Goal: Register for event/course

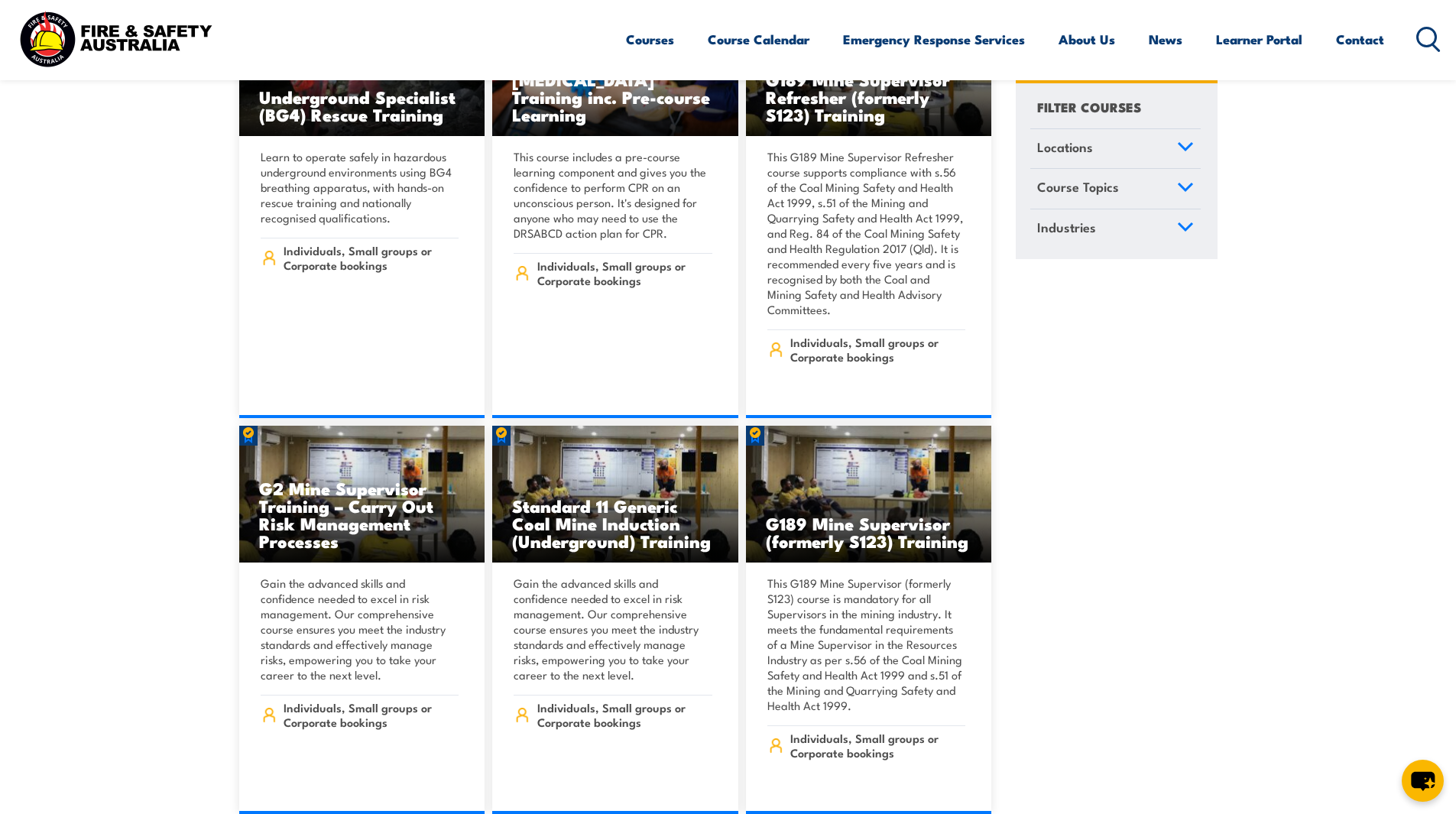
scroll to position [1911, 0]
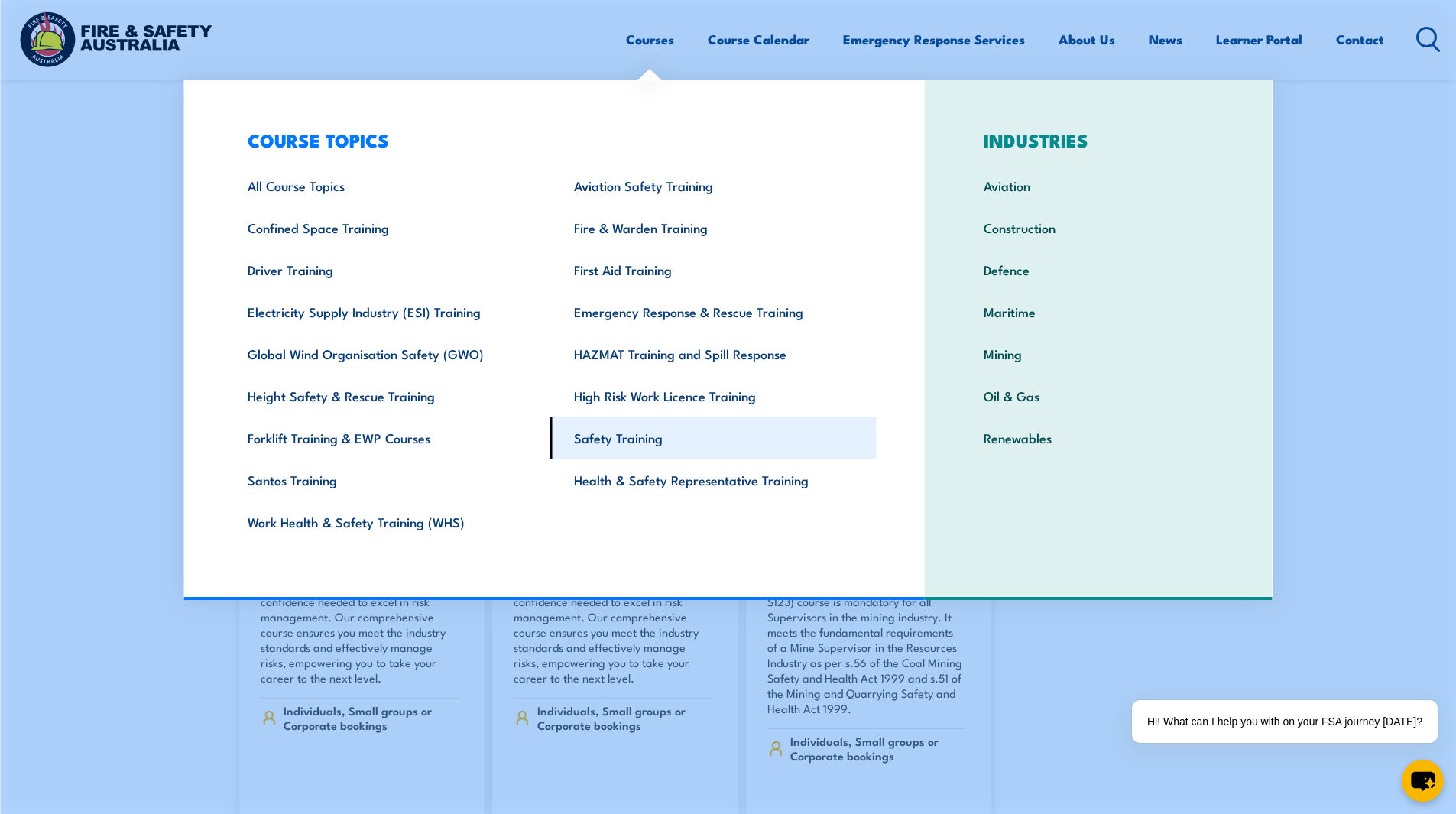
click at [637, 451] on link "Safety Training" at bounding box center [713, 437] width 326 height 42
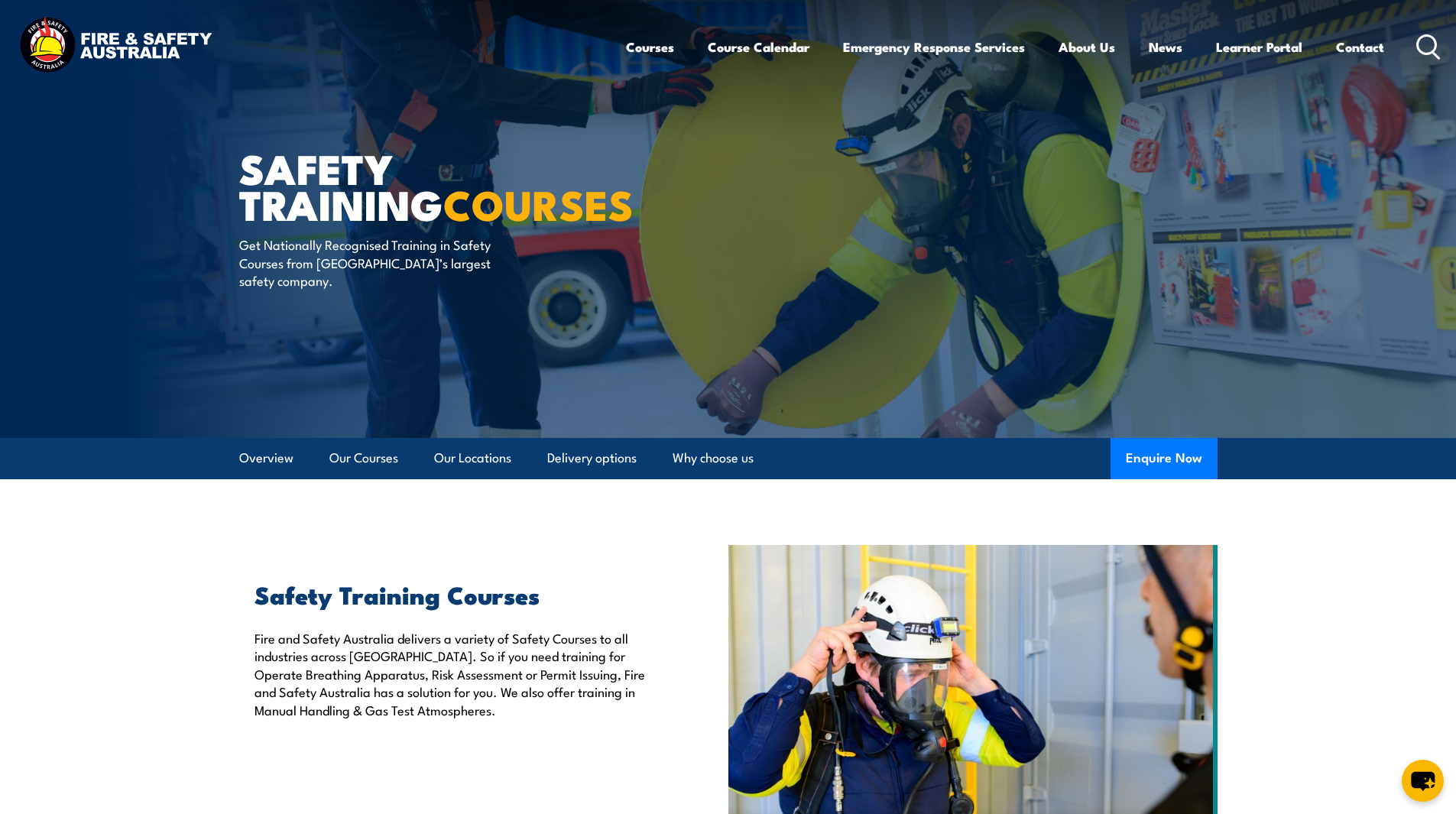
click at [1425, 38] on icon at bounding box center [1428, 46] width 24 height 25
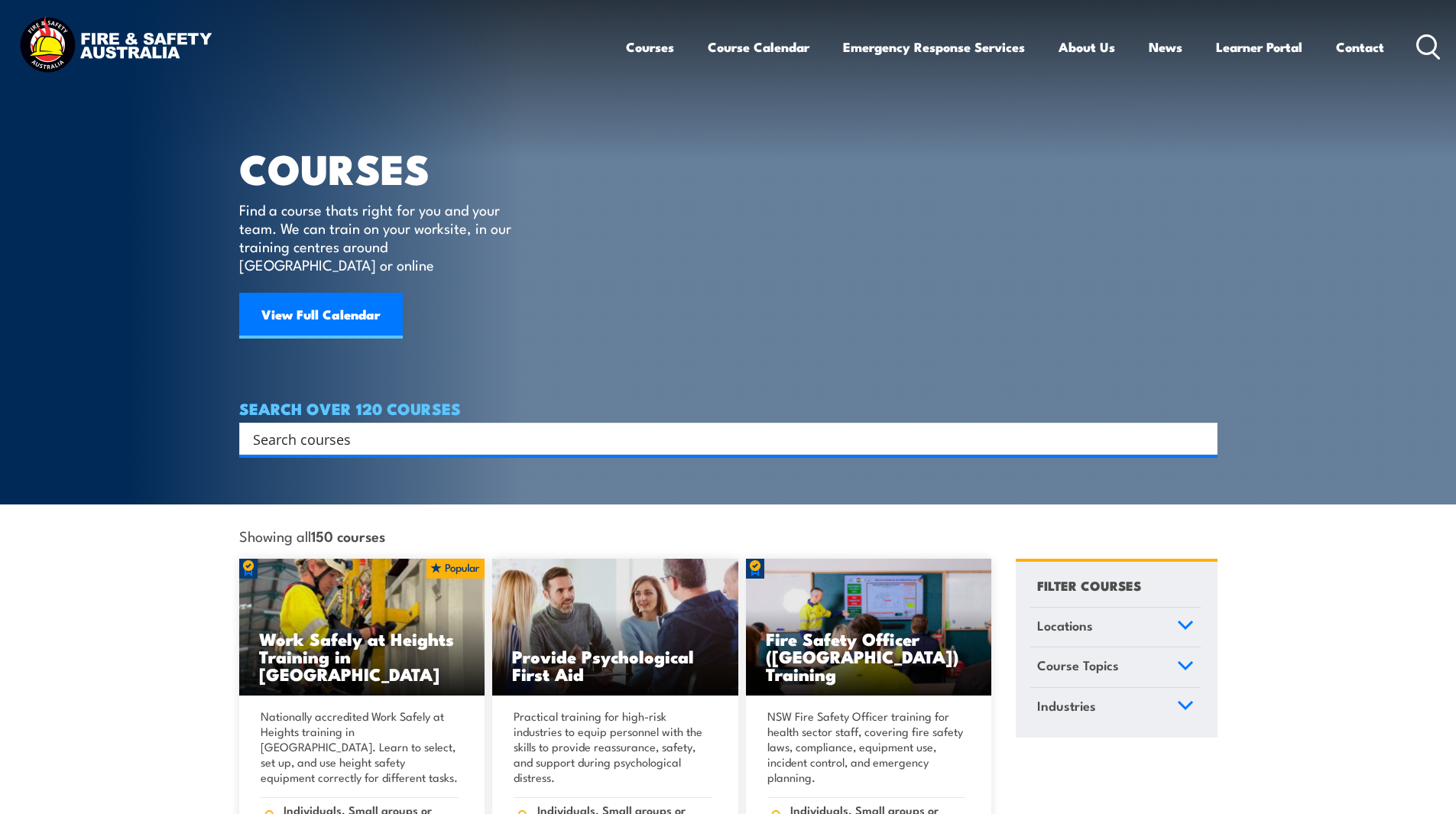
click at [478, 428] on input "Search input" at bounding box center [719, 439] width 931 height 23
type input "conduct"
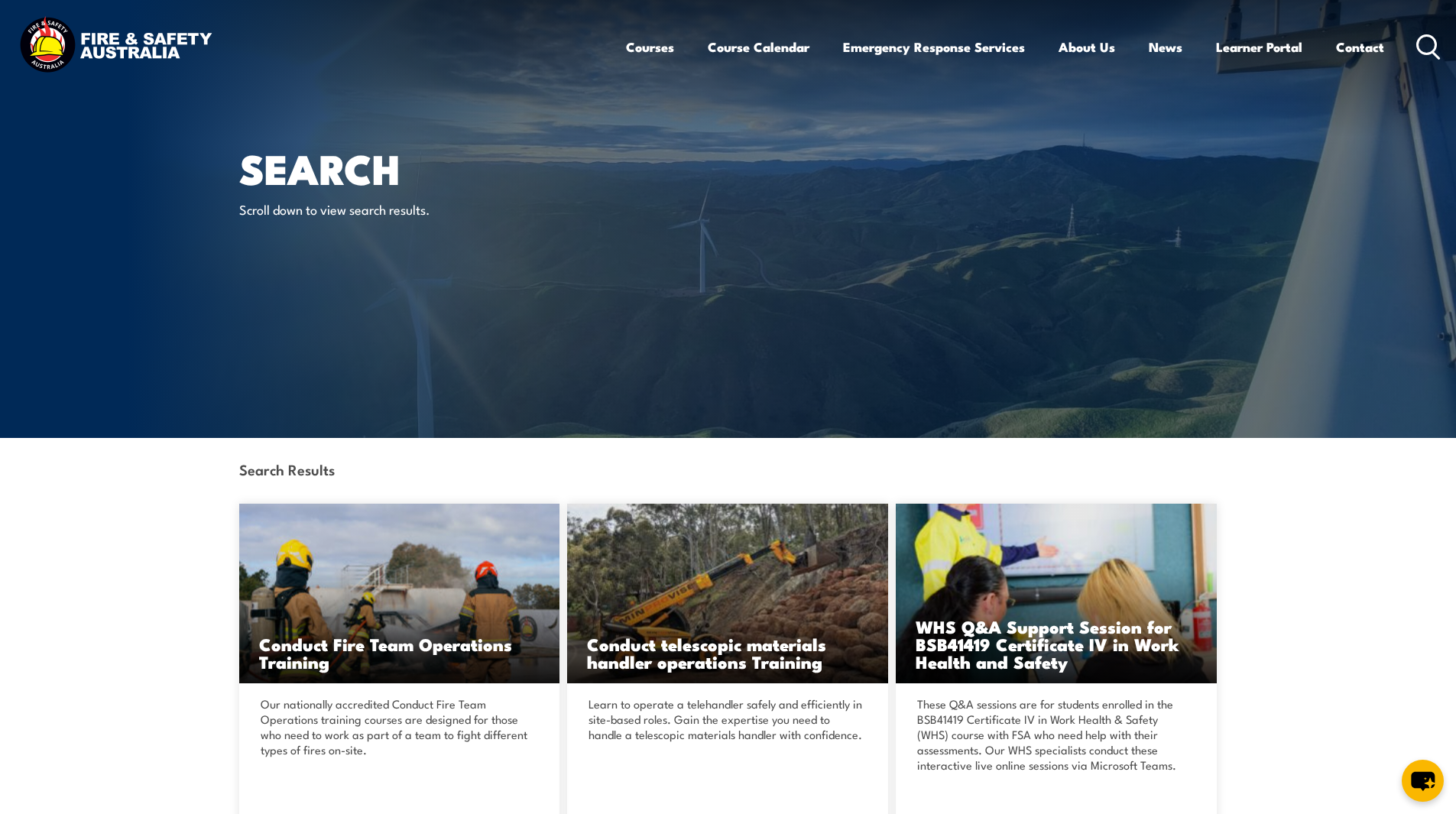
click at [1435, 50] on circle at bounding box center [1427, 44] width 18 height 18
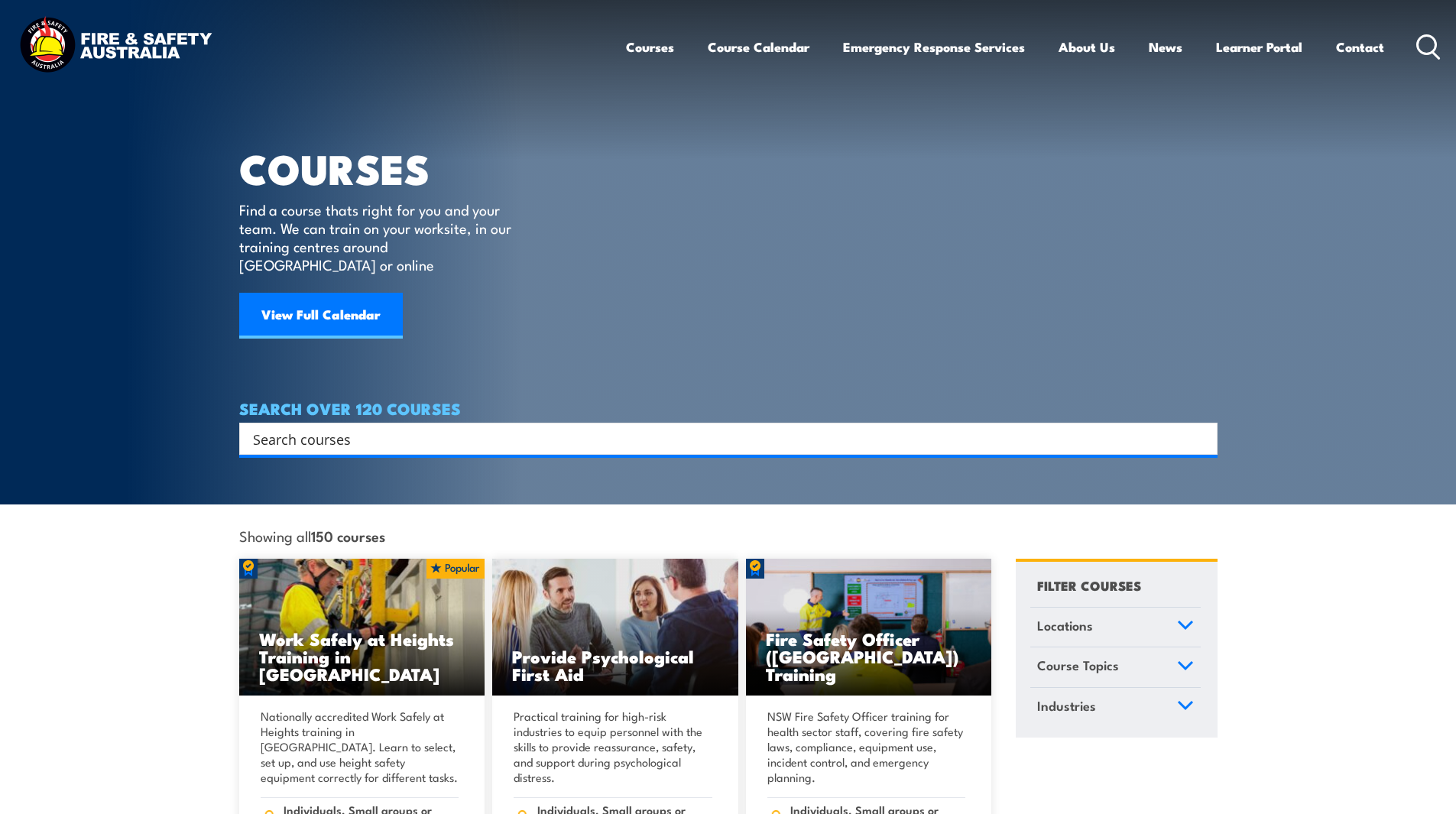
click at [477, 428] on input "Search input" at bounding box center [719, 439] width 931 height 23
type input "inspect"
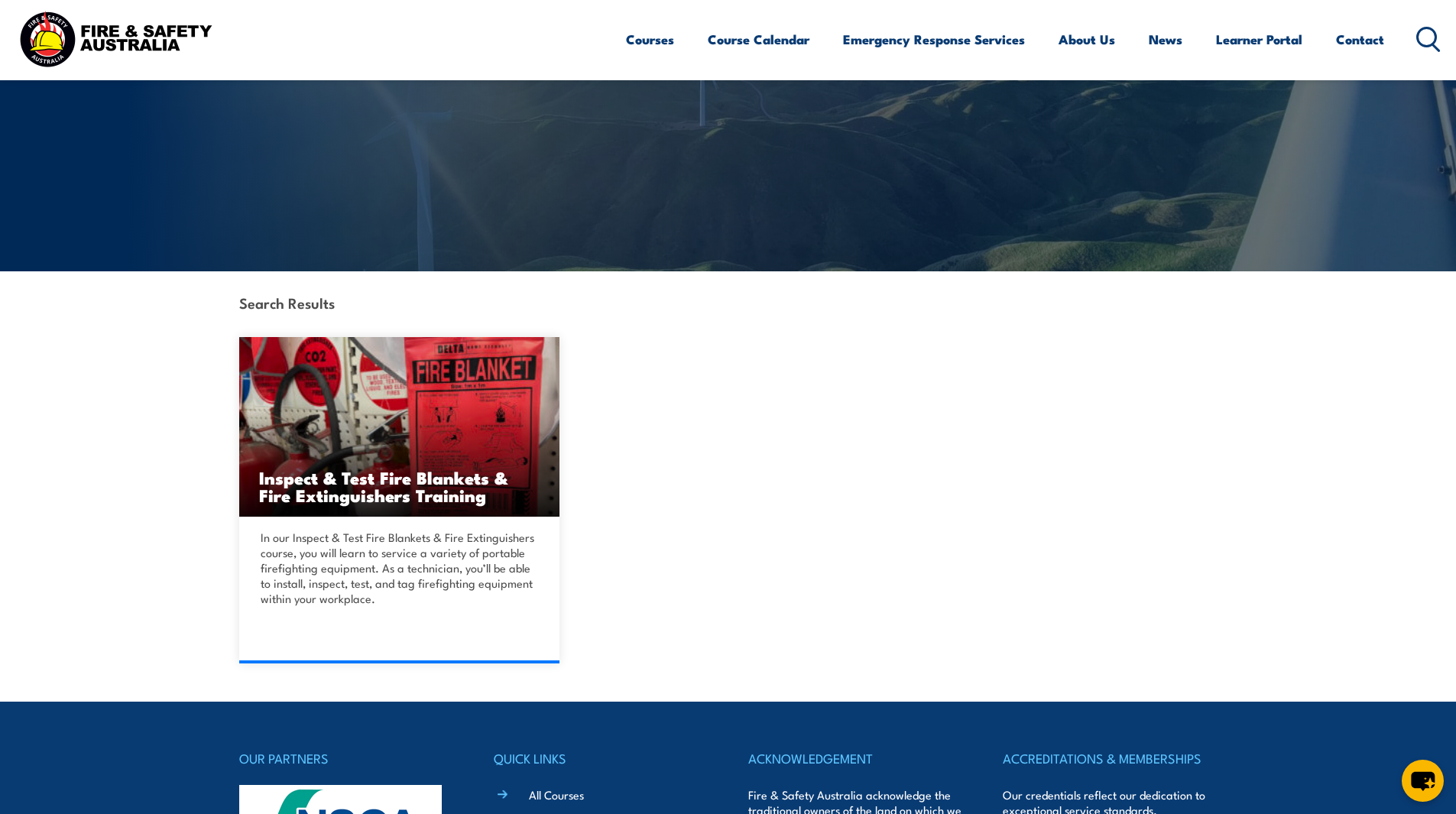
scroll to position [305, 0]
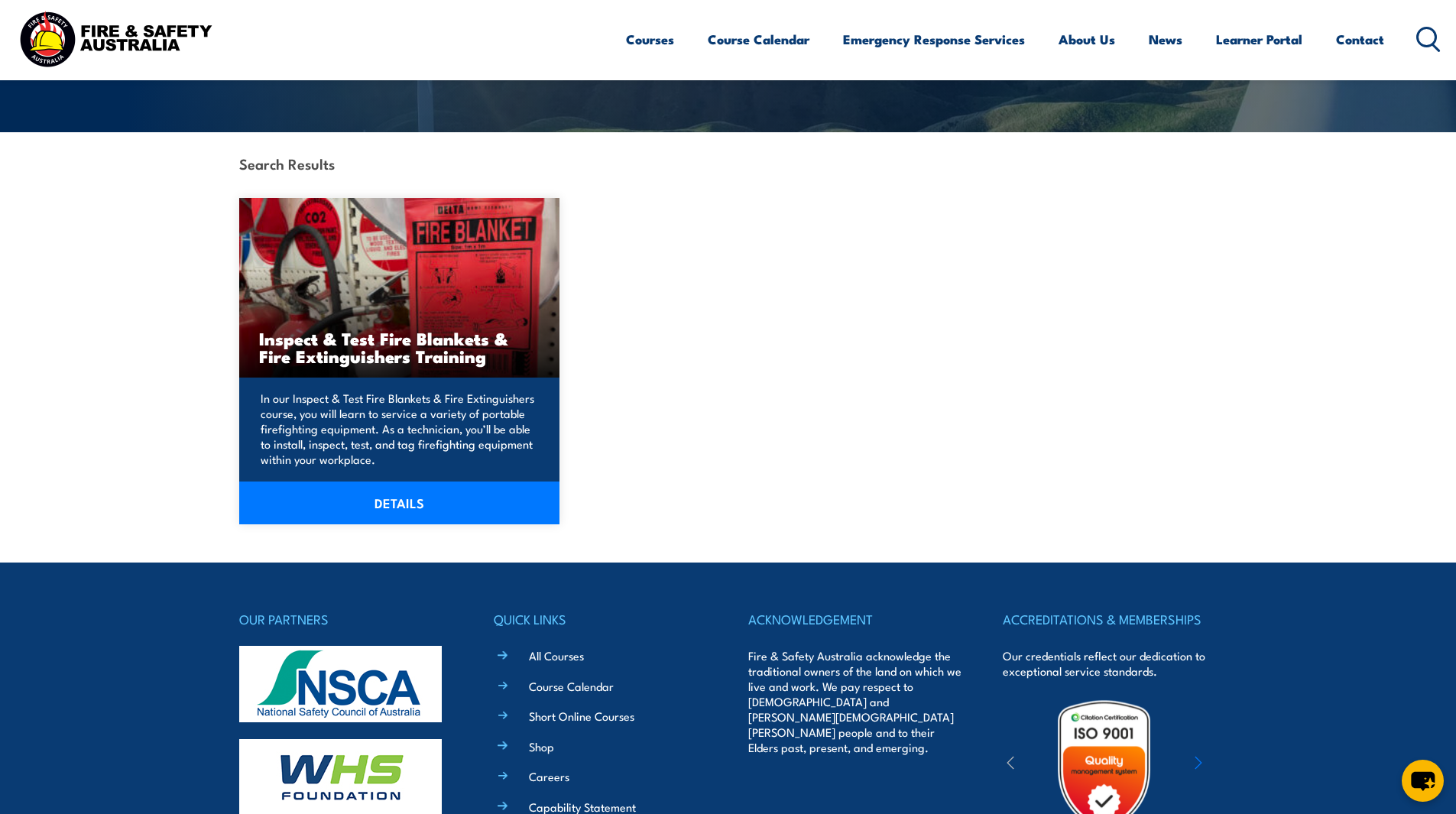
click at [417, 496] on link "DETAILS" at bounding box center [399, 503] width 321 height 43
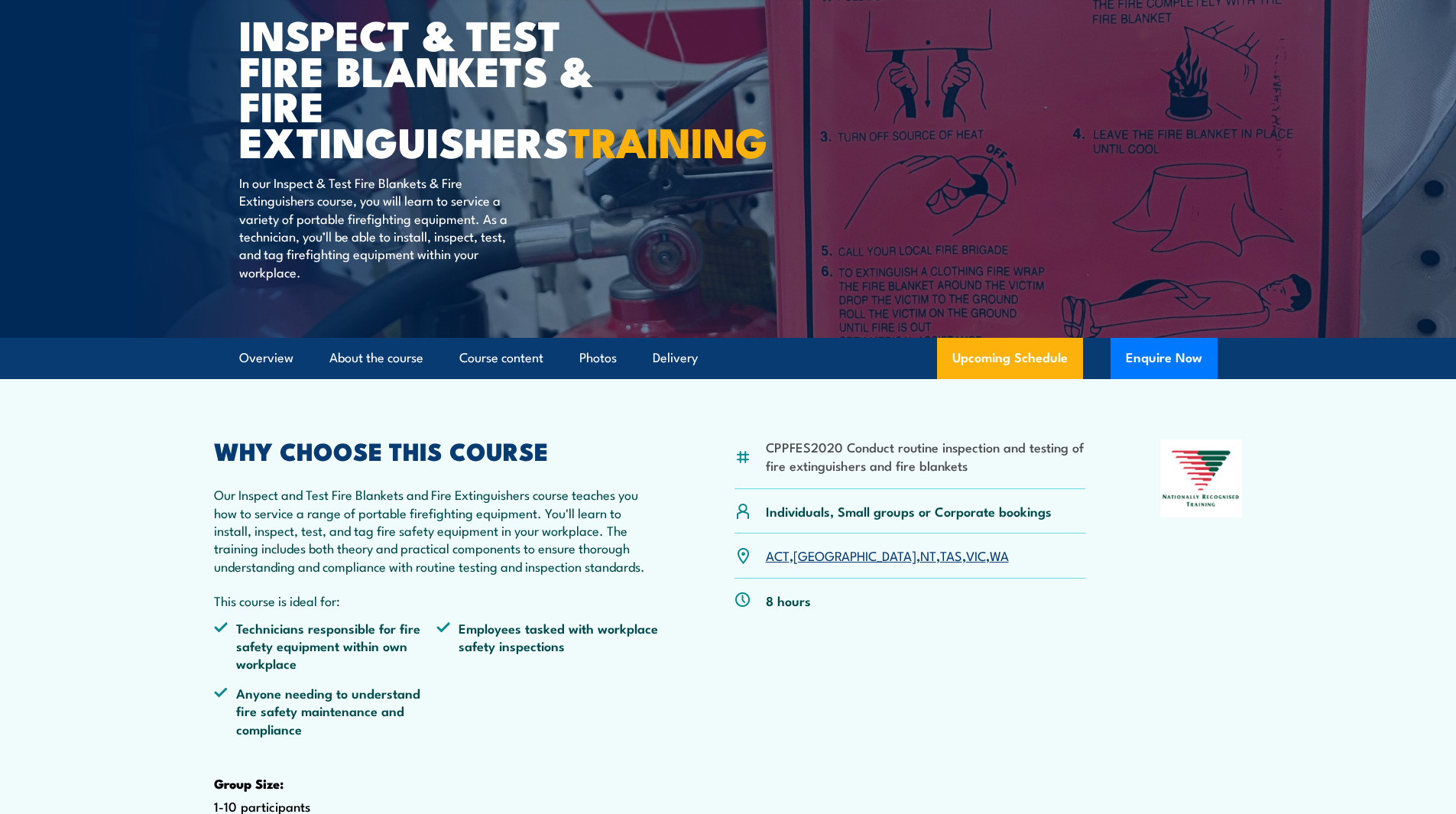
scroll to position [229, 0]
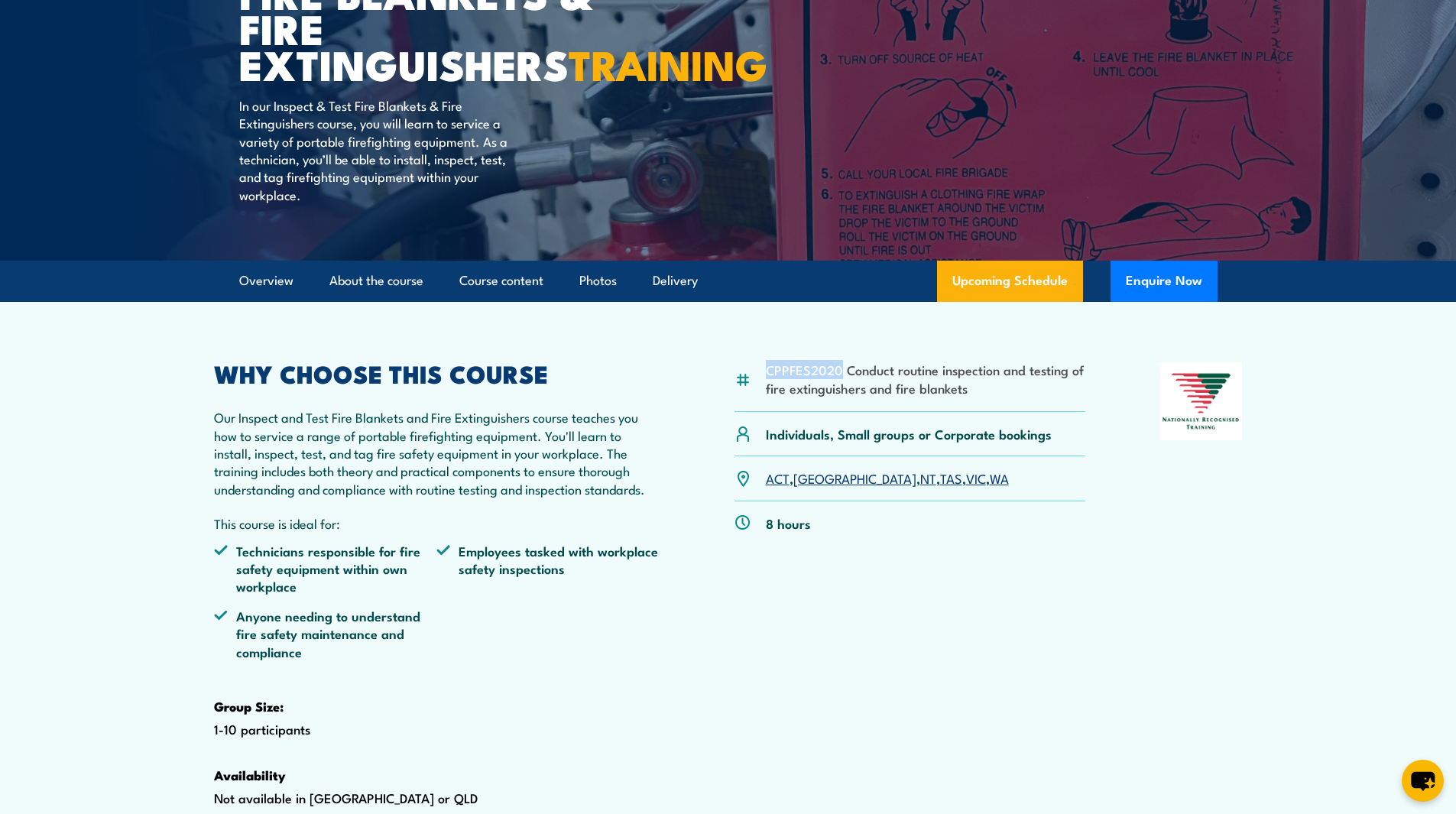
drag, startPoint x: 838, startPoint y: 406, endPoint x: 769, endPoint y: 404, distance: 69.0
click at [769, 397] on li "CPPFES2020 Conduct routine inspection and testing of fire extinguishers and fir…" at bounding box center [926, 379] width 320 height 36
copy li "CPPFES2020"
drag, startPoint x: 985, startPoint y: 428, endPoint x: 866, endPoint y: 421, distance: 119.2
click at [866, 397] on li "CPPFES2020 Conduct routine inspection and testing of fire extinguishers and fir…" at bounding box center [926, 379] width 320 height 36
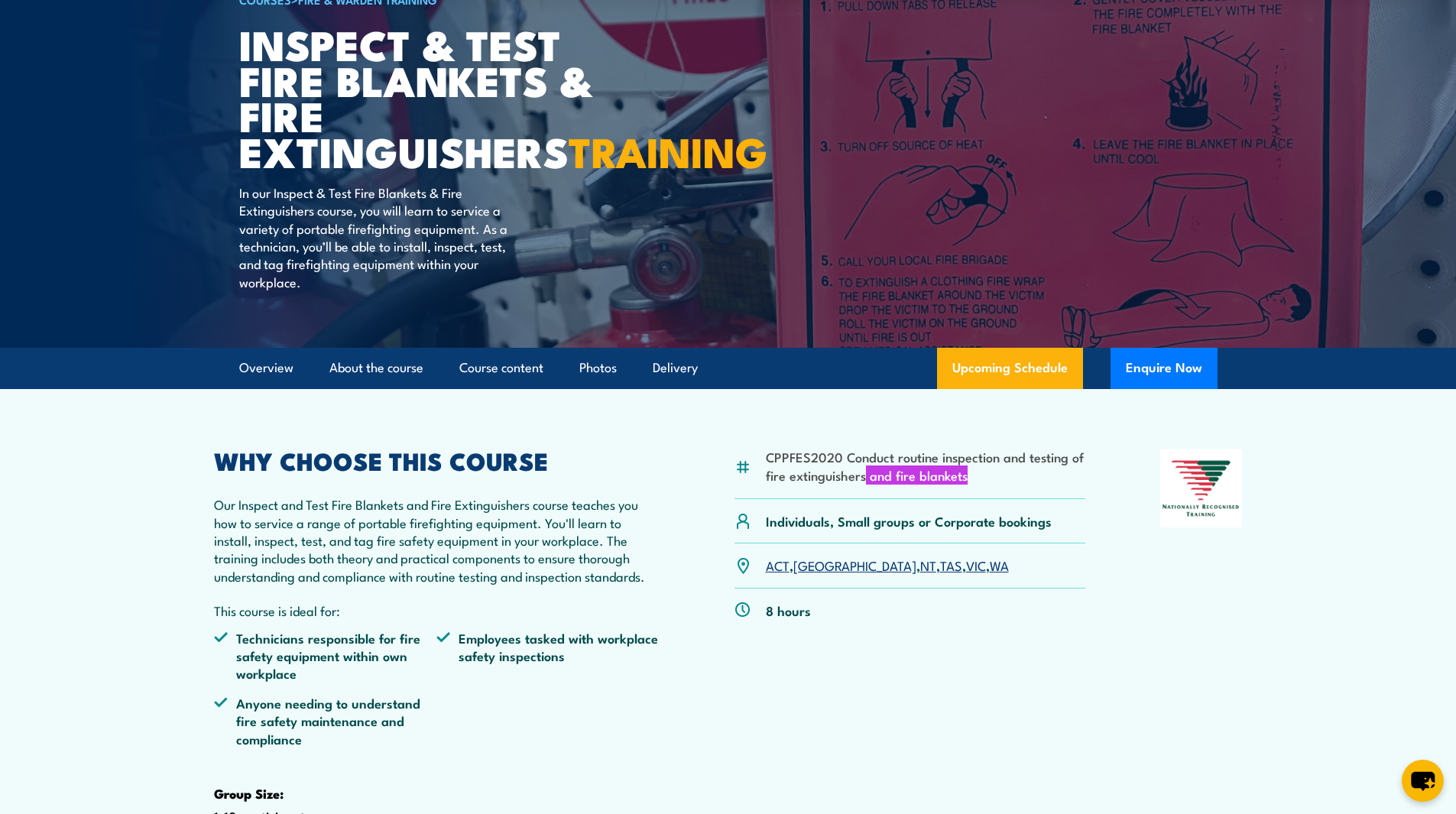
scroll to position [153, 0]
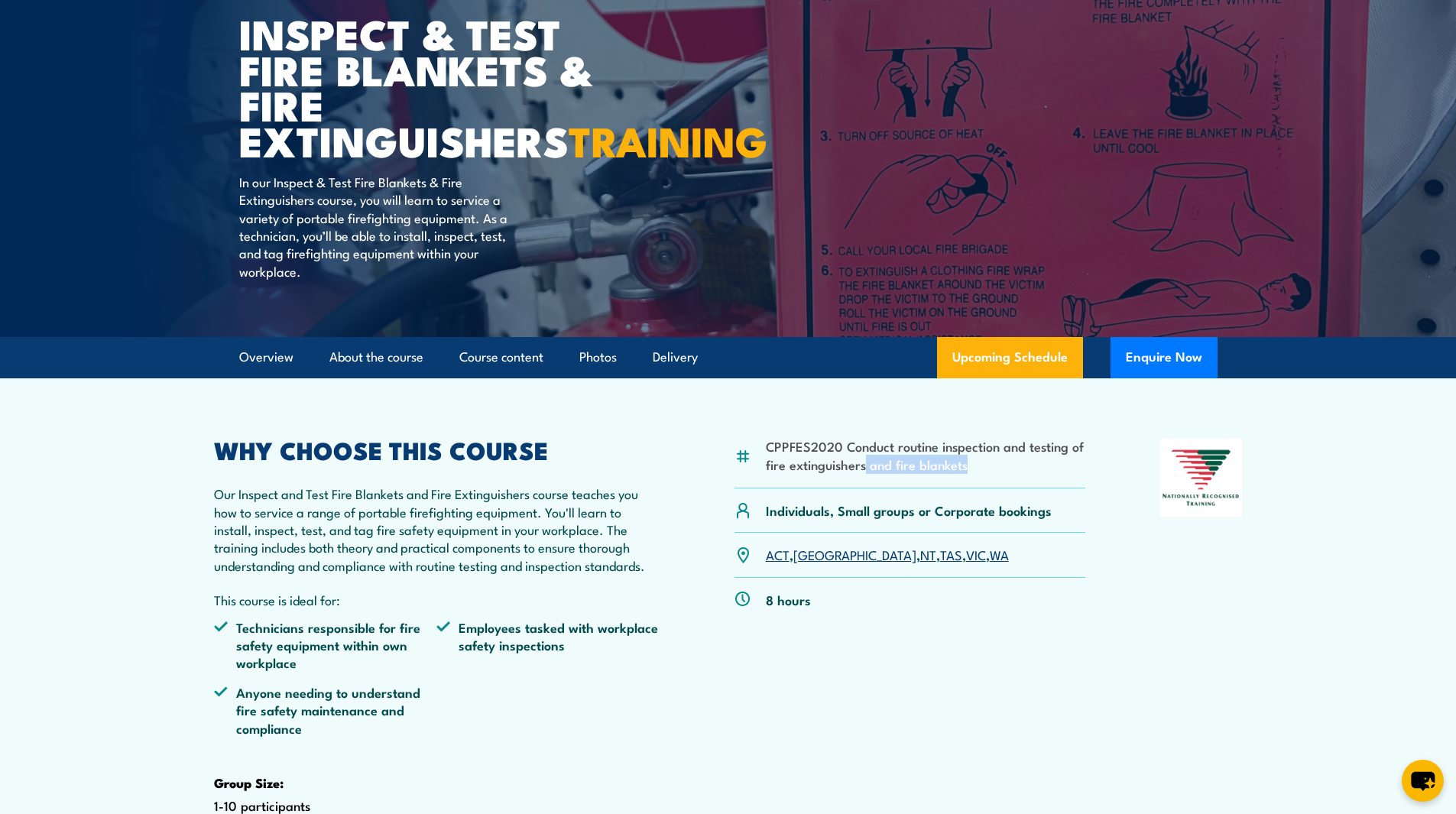
click at [996, 473] on li "CPPFES2020 Conduct routine inspection and testing of fire extinguishers and fir…" at bounding box center [926, 455] width 320 height 36
drag, startPoint x: 986, startPoint y: 500, endPoint x: 767, endPoint y: 485, distance: 219.5
click at [767, 473] on li "CPPFES2020 Conduct routine inspection and testing of fire extinguishers and fir…" at bounding box center [926, 455] width 320 height 36
copy li "CPPFES2020 Conduct routine inspection and testing of fire extinguishers and fir…"
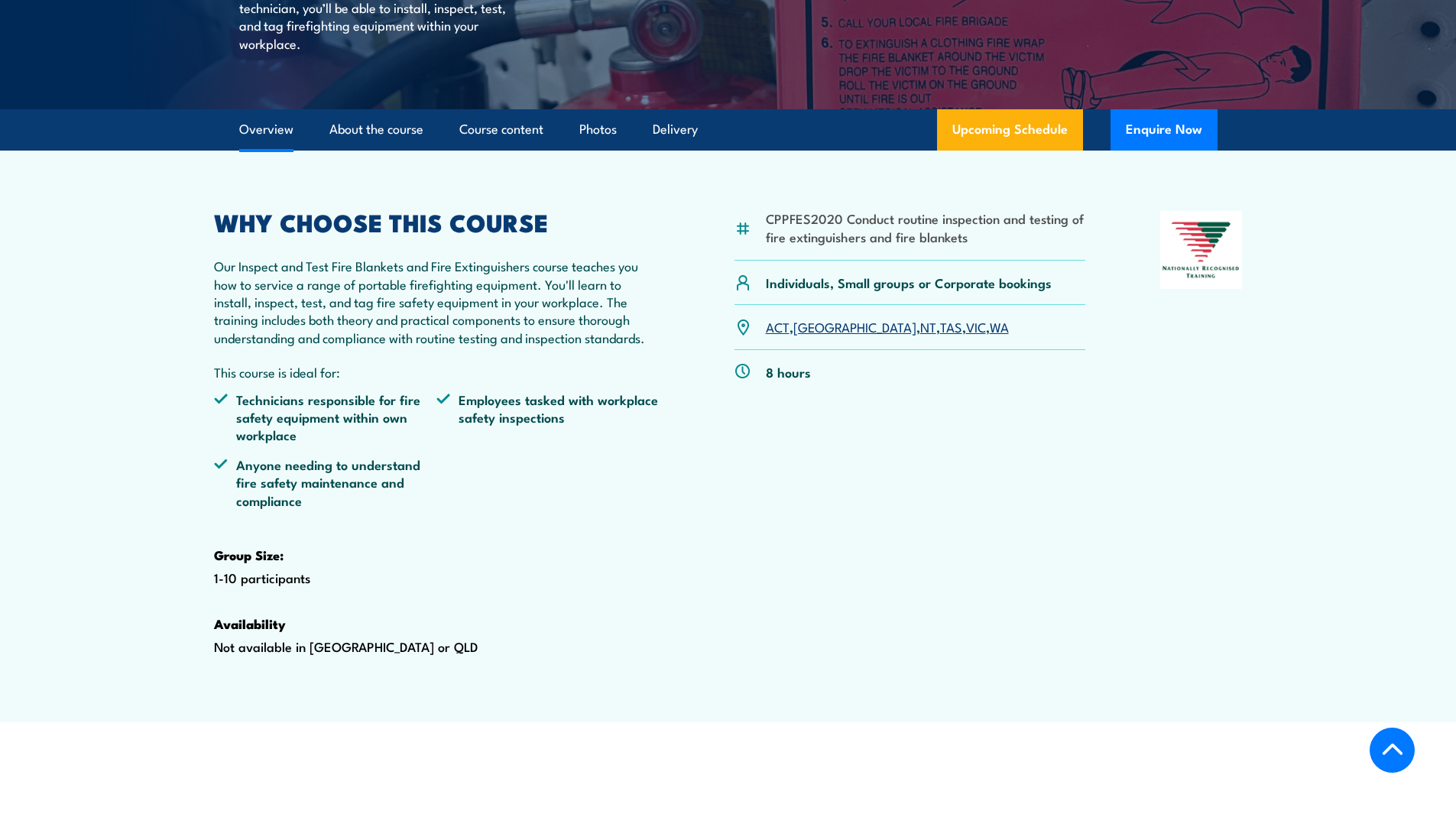
scroll to position [382, 0]
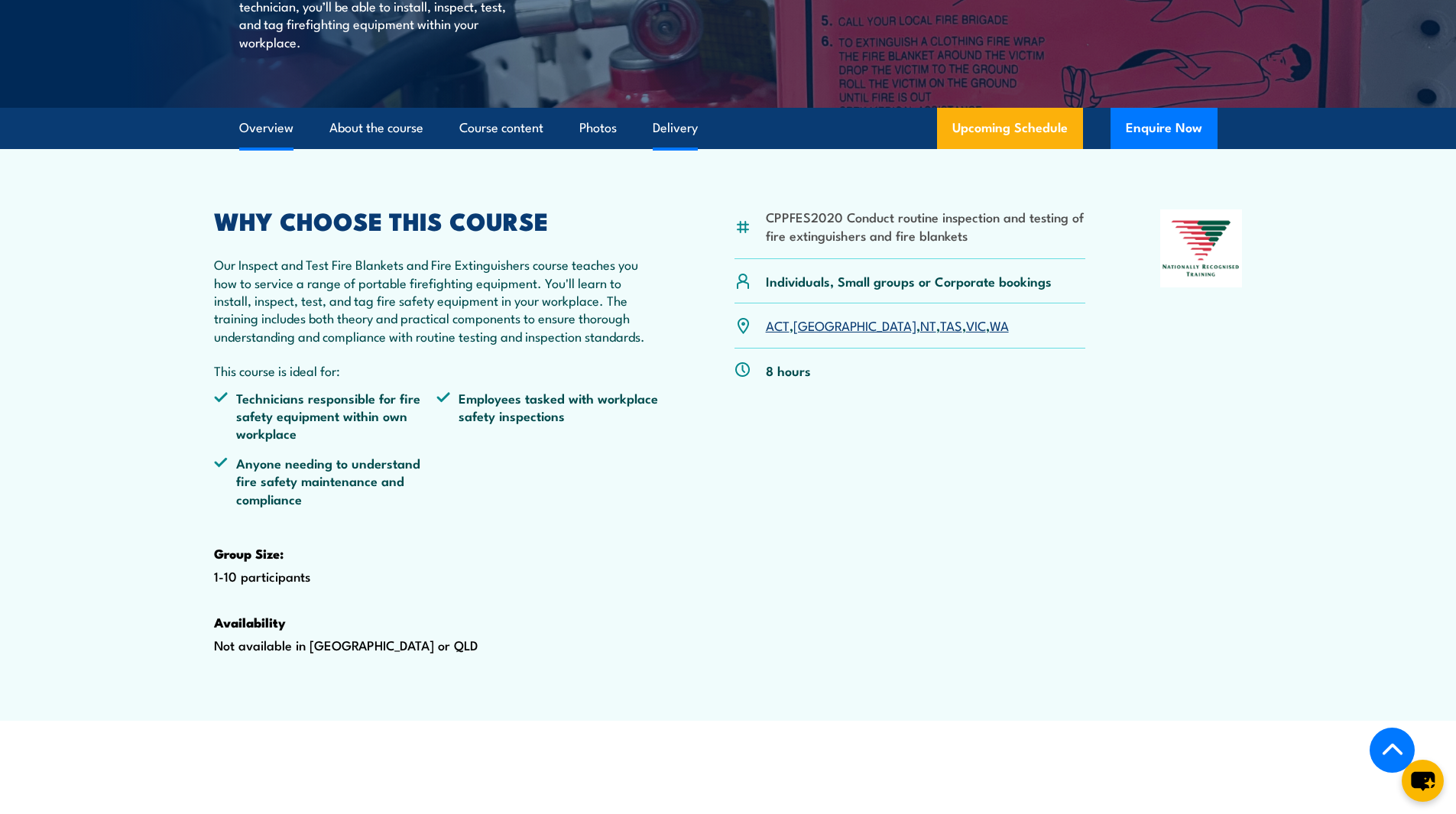
click at [659, 148] on link "Delivery" at bounding box center [676, 127] width 45 height 40
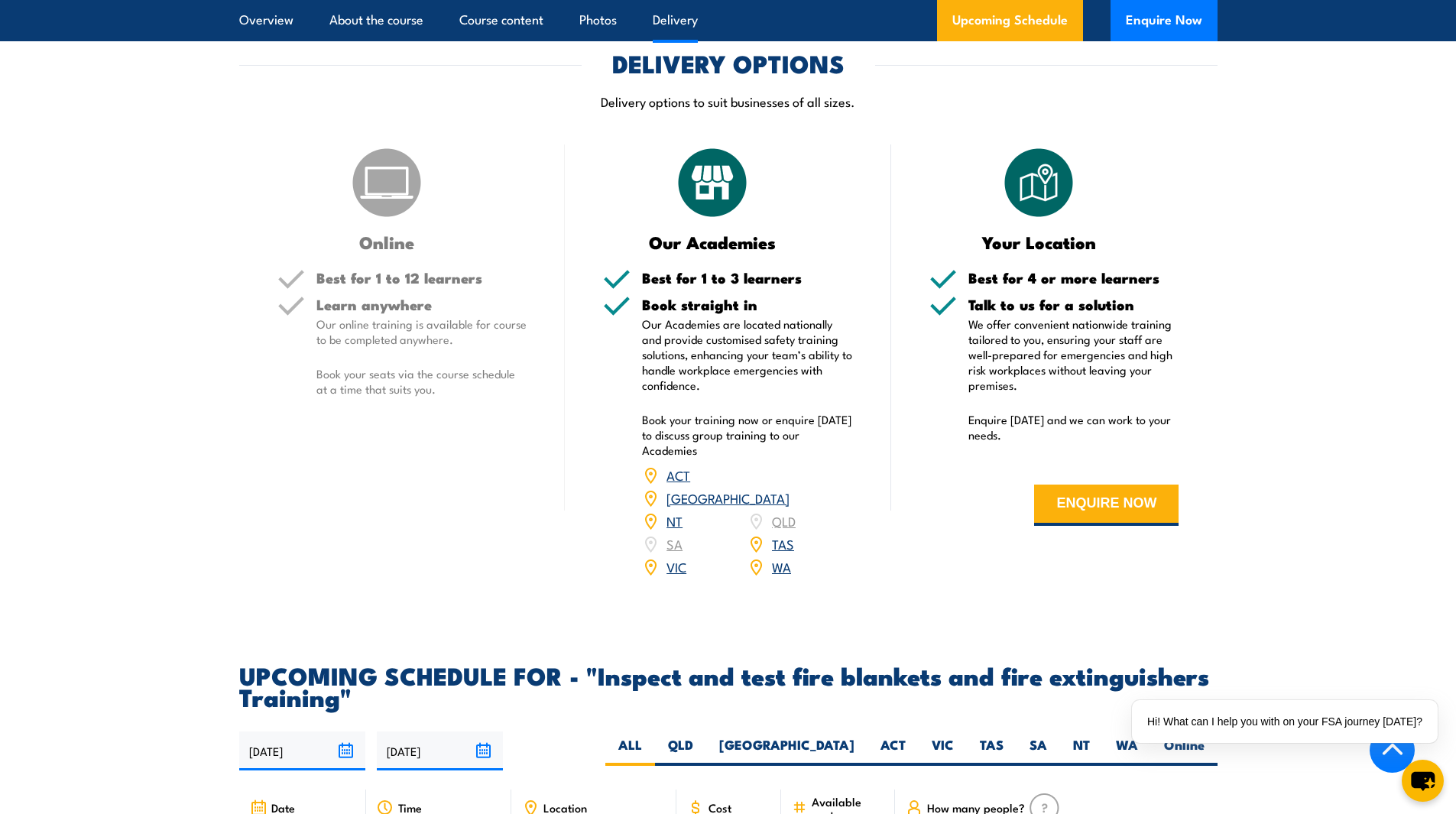
scroll to position [2155, 0]
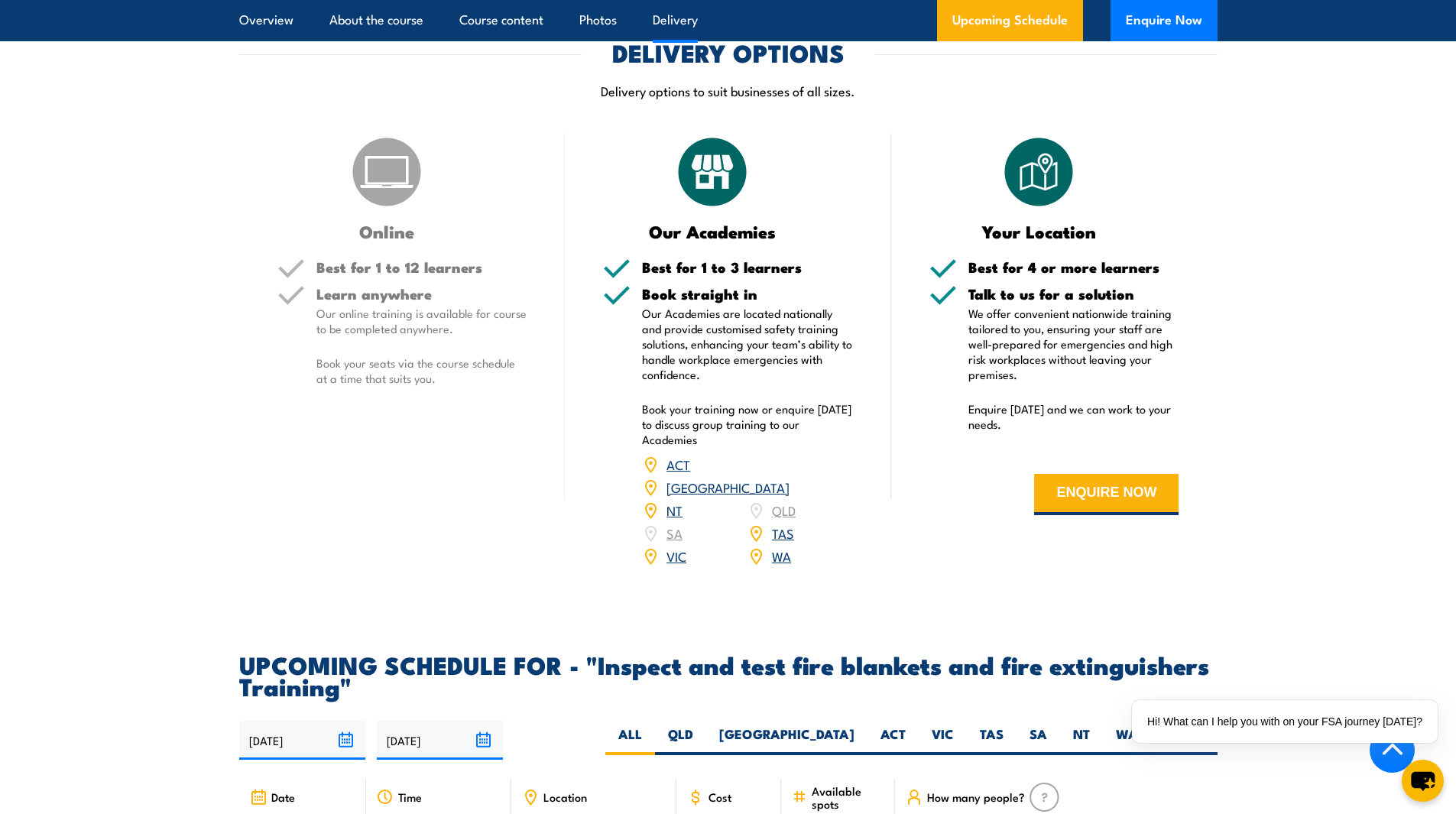
click at [38, 107] on section "DELIVERY OPTIONS Delivery options to suit businesses of all sizes. Online Best …" at bounding box center [728, 313] width 1456 height 545
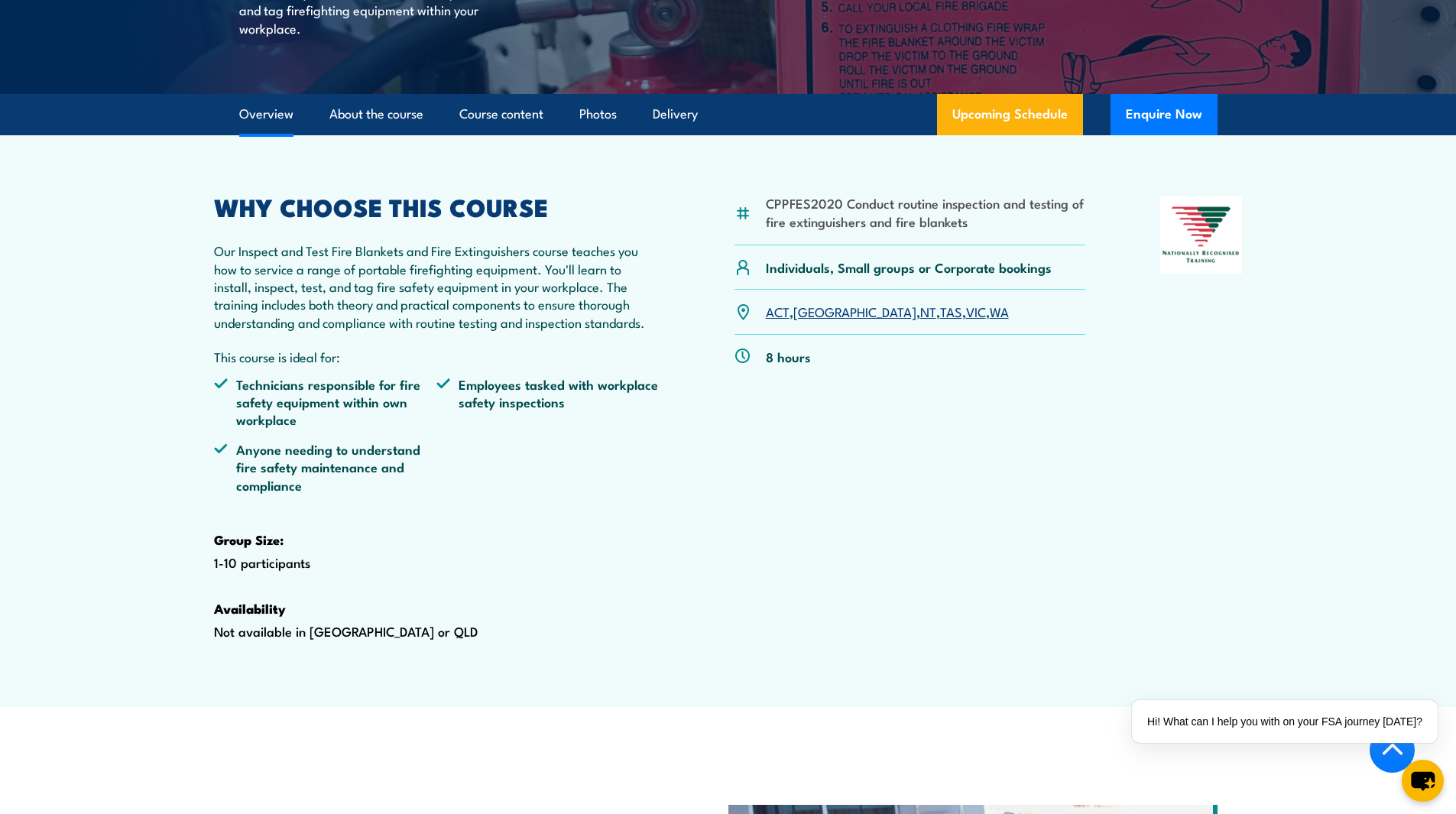
scroll to position [385, 0]
